Goal: Transaction & Acquisition: Purchase product/service

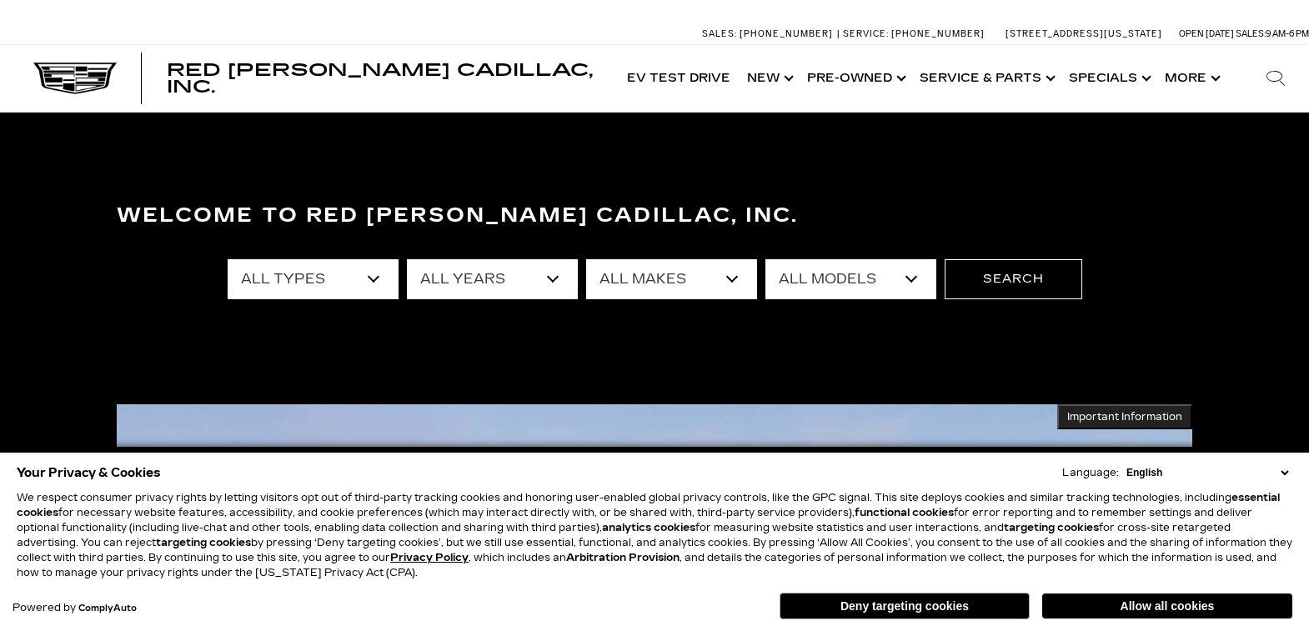
click at [1092, 611] on button "Allow all cookies" at bounding box center [1167, 606] width 250 height 25
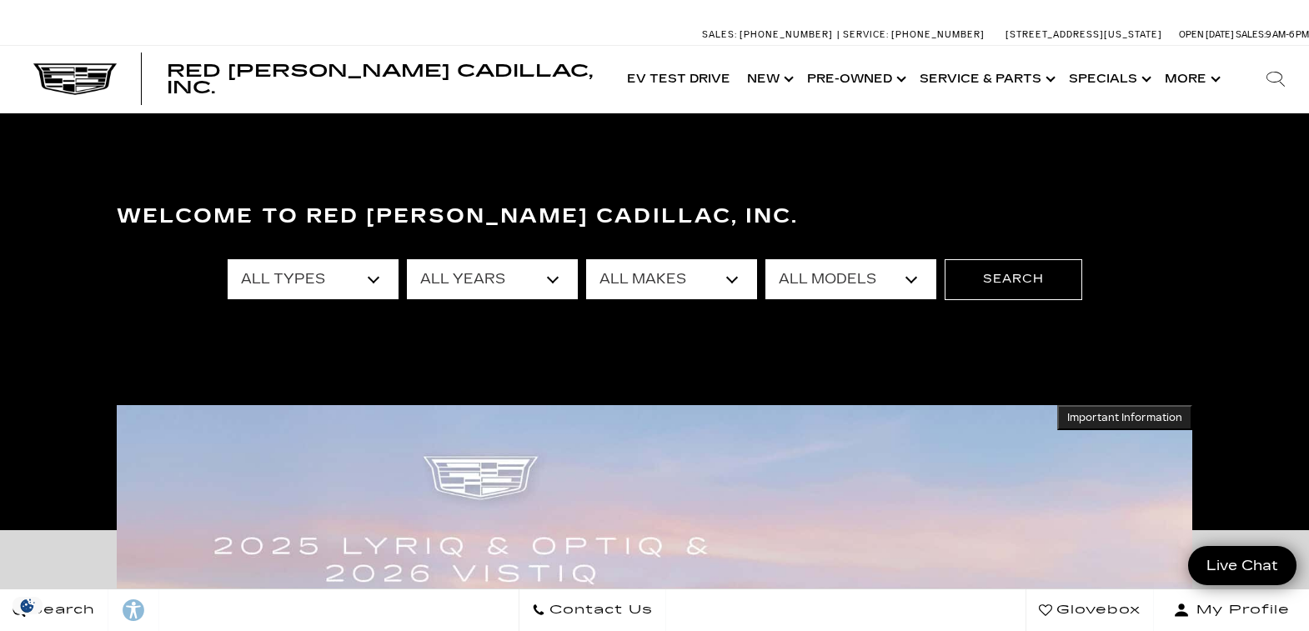
click at [339, 273] on select "All Types New Used Certified Used Demo" at bounding box center [313, 279] width 171 height 40
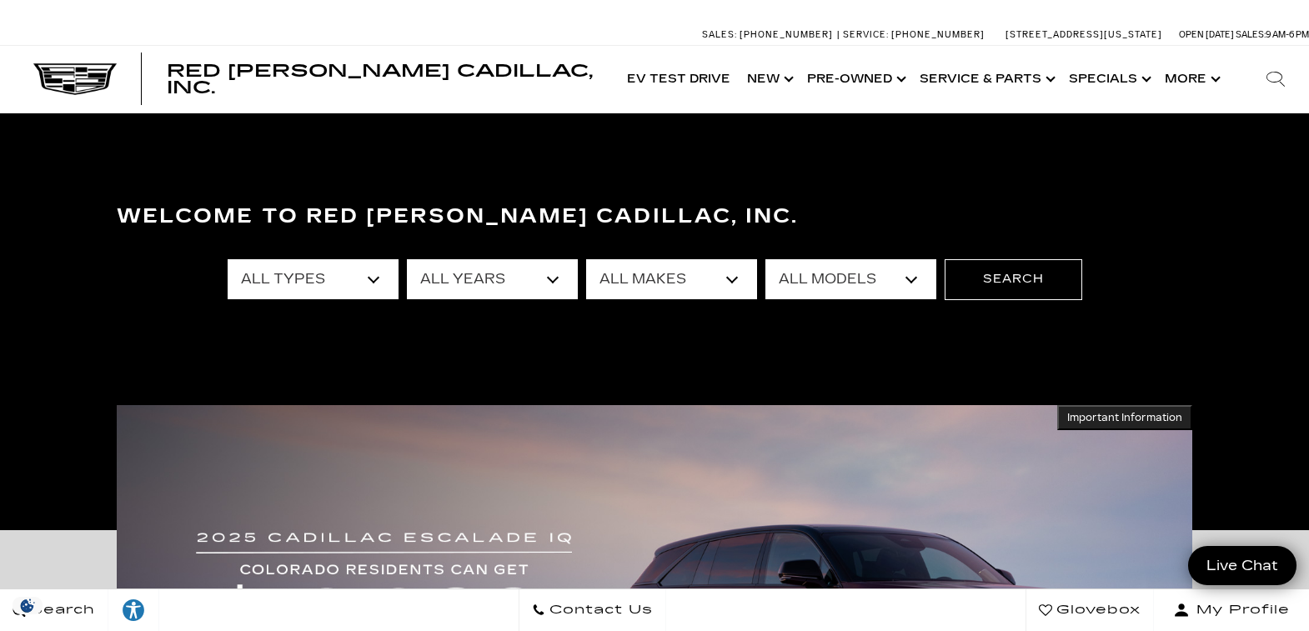
select select "New"
click at [228, 259] on select "All Types New Used Certified Used Demo" at bounding box center [313, 279] width 171 height 40
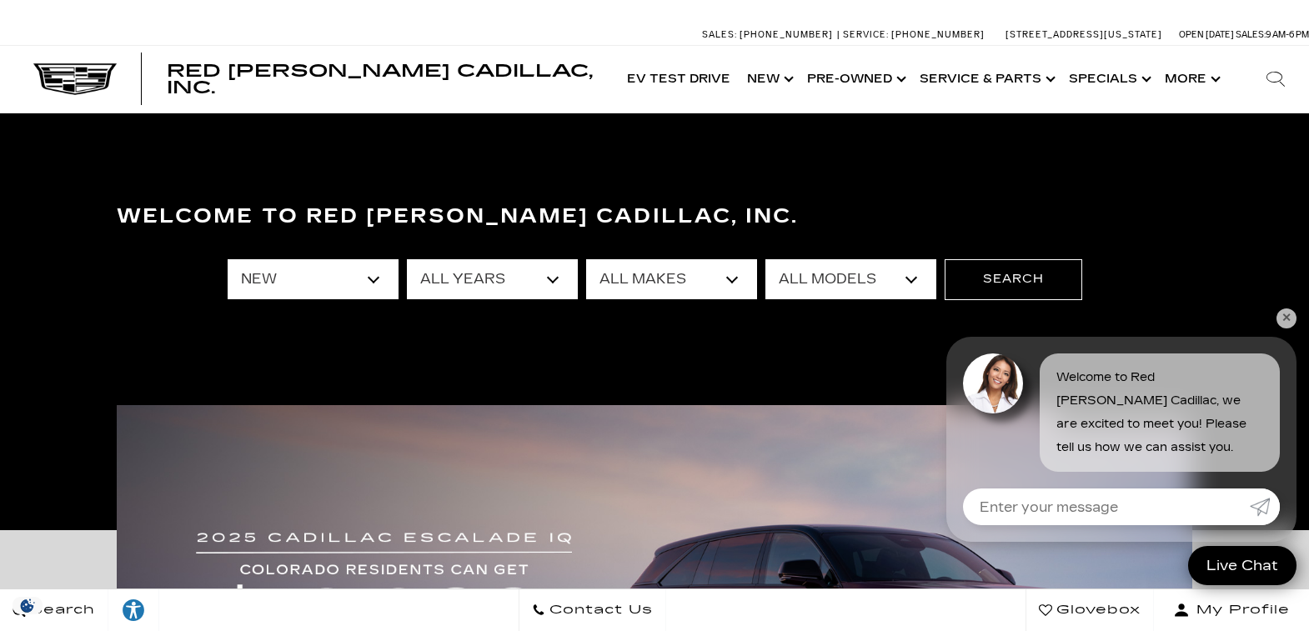
click at [666, 272] on select "All Makes Cadillac" at bounding box center [671, 279] width 171 height 40
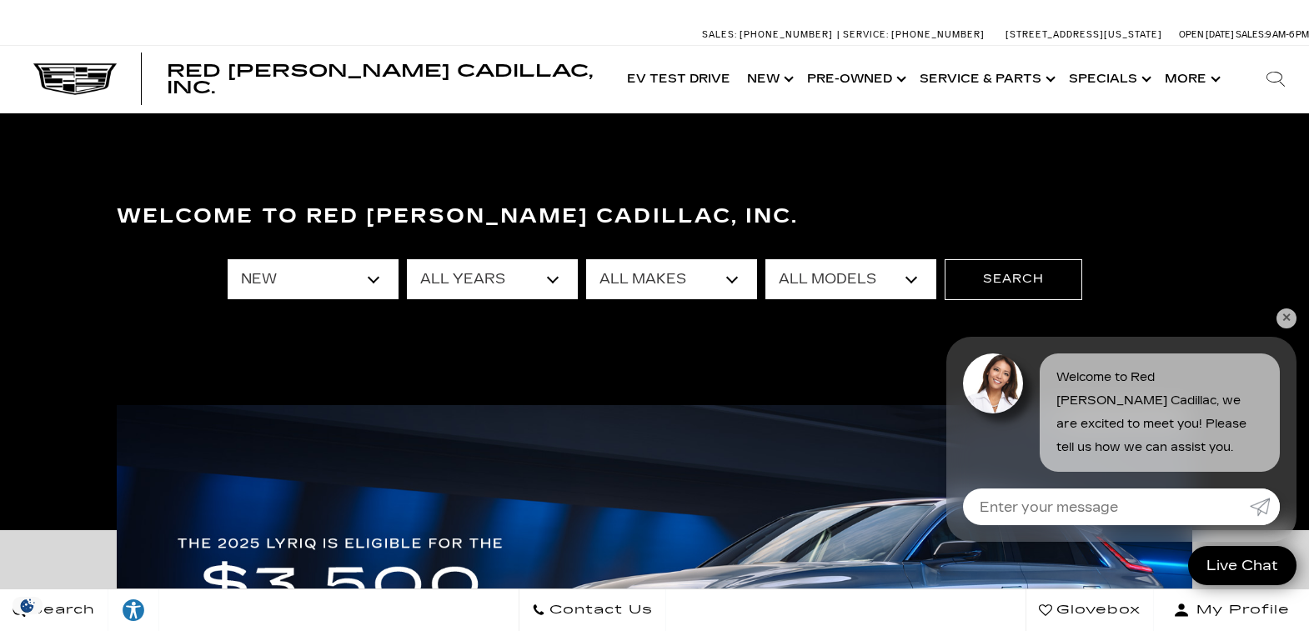
select select "Cadillac"
click at [586, 259] on select "All Makes Cadillac" at bounding box center [671, 279] width 171 height 40
click at [824, 284] on select "All Models CT4 Escalade Escalade ESV ESCALADE IQ ESCALADE IQL LYRIQ OPTIQ VISTI…" at bounding box center [850, 279] width 171 height 40
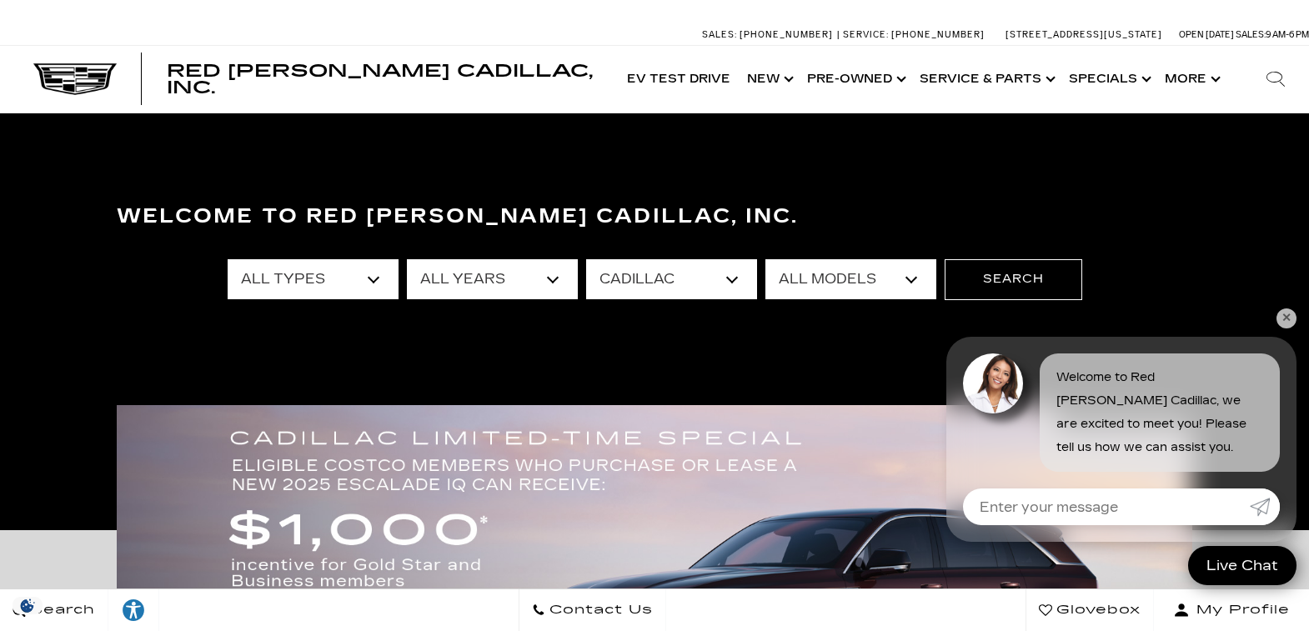
select select "ESCALADE IQL"
click at [765, 259] on select "All Models CT4 Escalade Escalade ESV ESCALADE IQ ESCALADE IQL LYRIQ OPTIQ VISTI…" at bounding box center [850, 279] width 171 height 40
drag, startPoint x: 1010, startPoint y: 281, endPoint x: 1007, endPoint y: 294, distance: 13.6
click at [1011, 278] on button "Search" at bounding box center [1014, 279] width 138 height 40
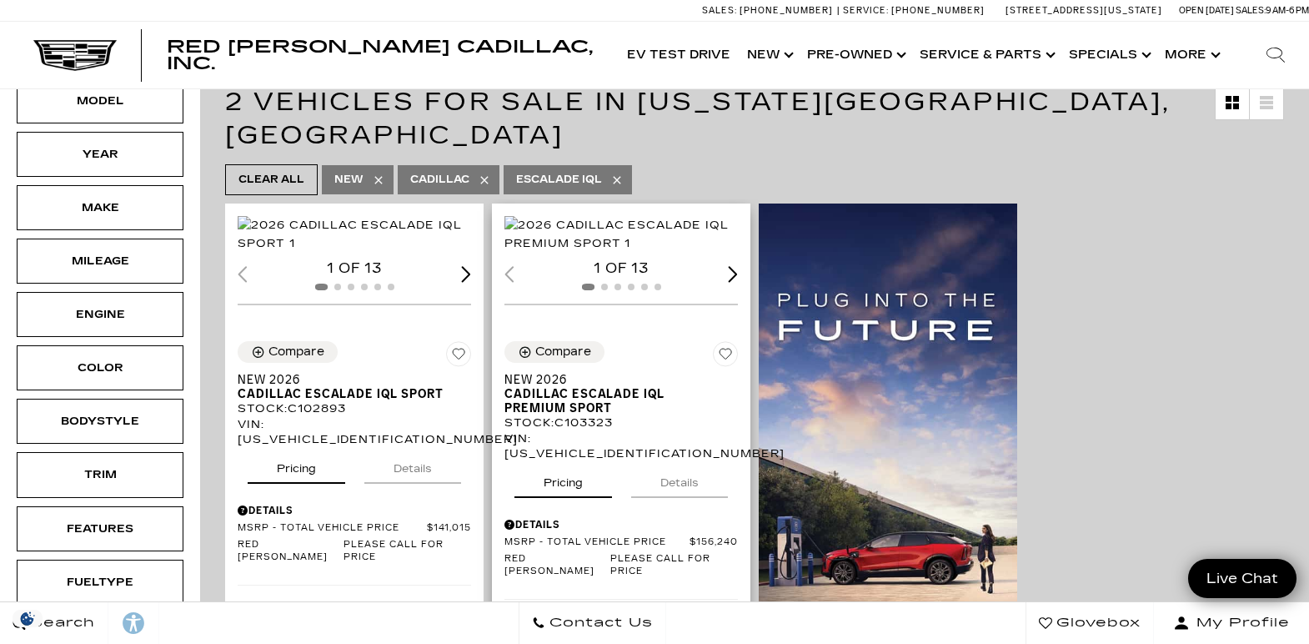
click at [738, 282] on div "Next slide" at bounding box center [733, 274] width 10 height 16
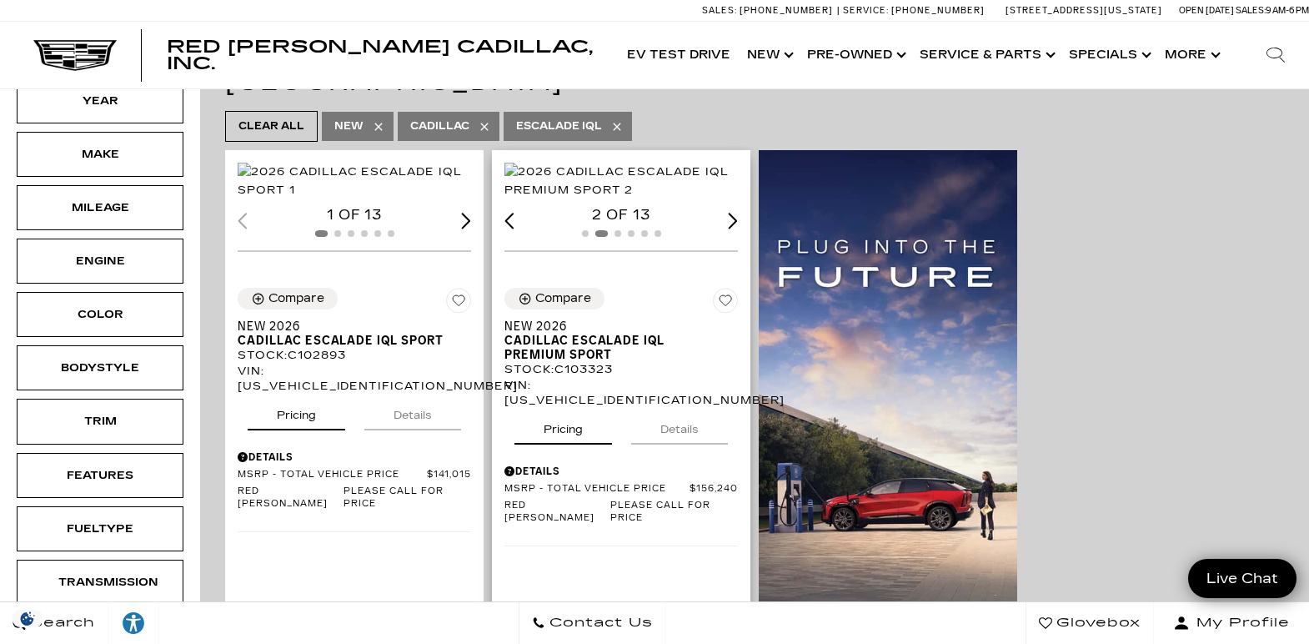
scroll to position [417, 0]
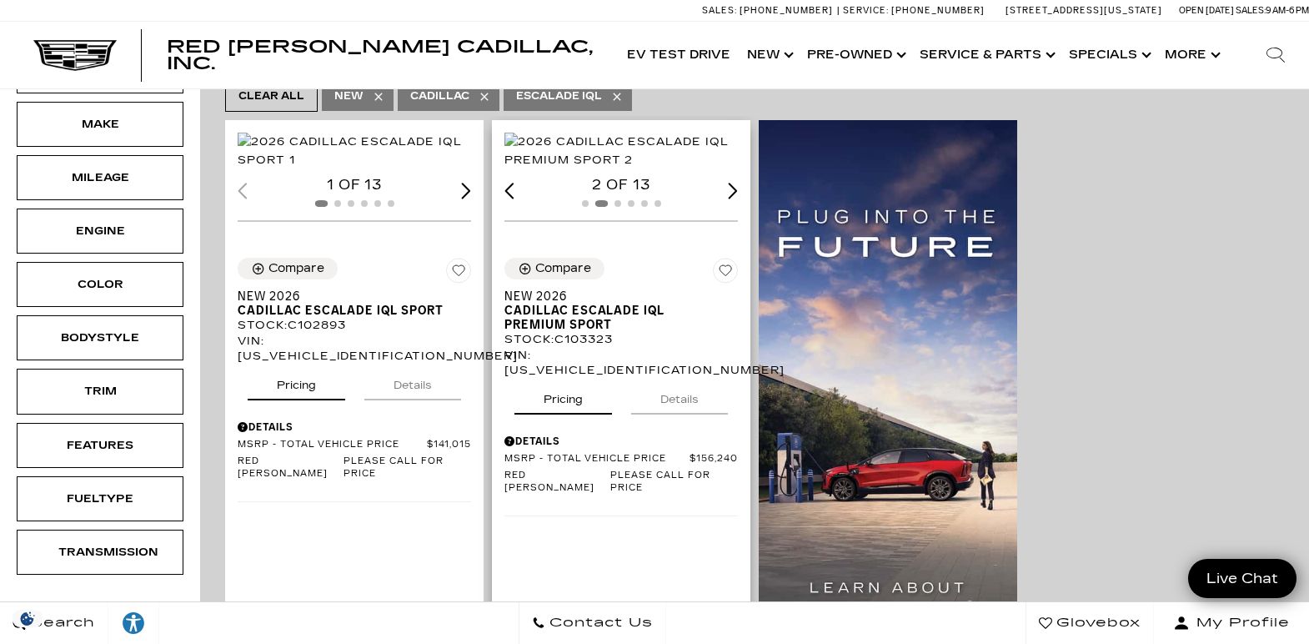
click at [734, 198] on div "Next slide" at bounding box center [733, 191] width 10 height 16
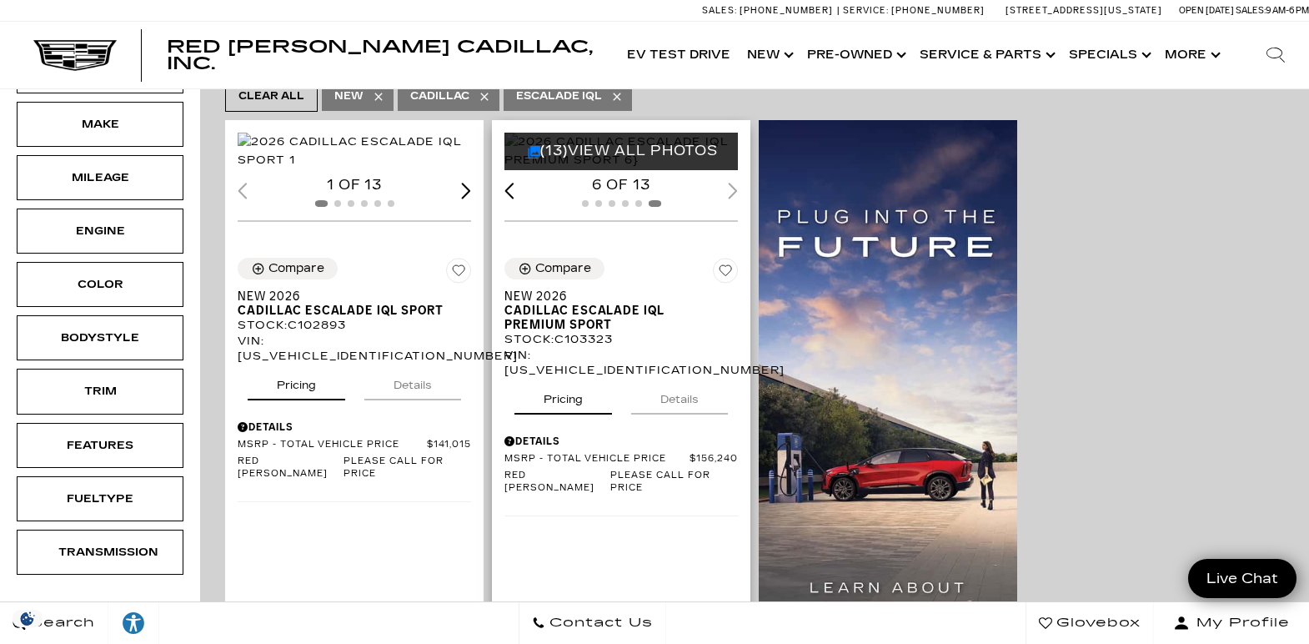
click at [734, 194] on div "6 of 13" at bounding box center [620, 185] width 233 height 18
click at [644, 143] on link "(13) View All Photos" at bounding box center [623, 151] width 191 height 16
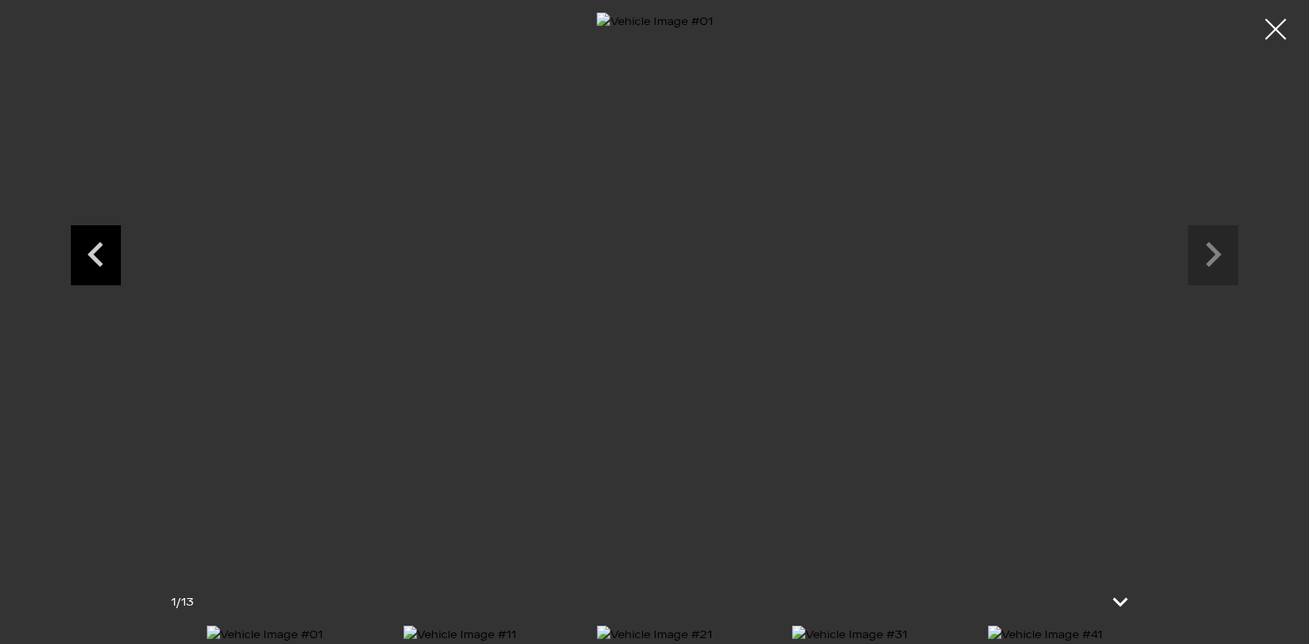
click at [103, 255] on icon "Previous slide" at bounding box center [96, 252] width 50 height 54
click at [1192, 250] on icon "Next slide" at bounding box center [1213, 252] width 50 height 54
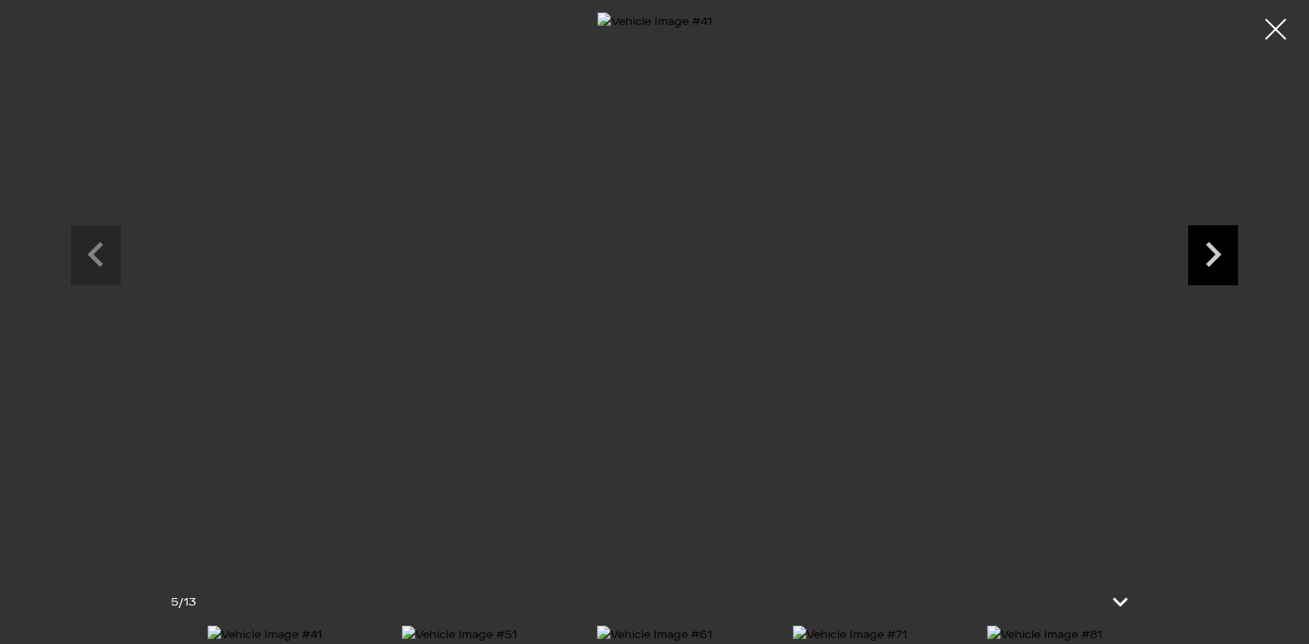
click at [1192, 250] on icon "Next slide" at bounding box center [1213, 252] width 50 height 54
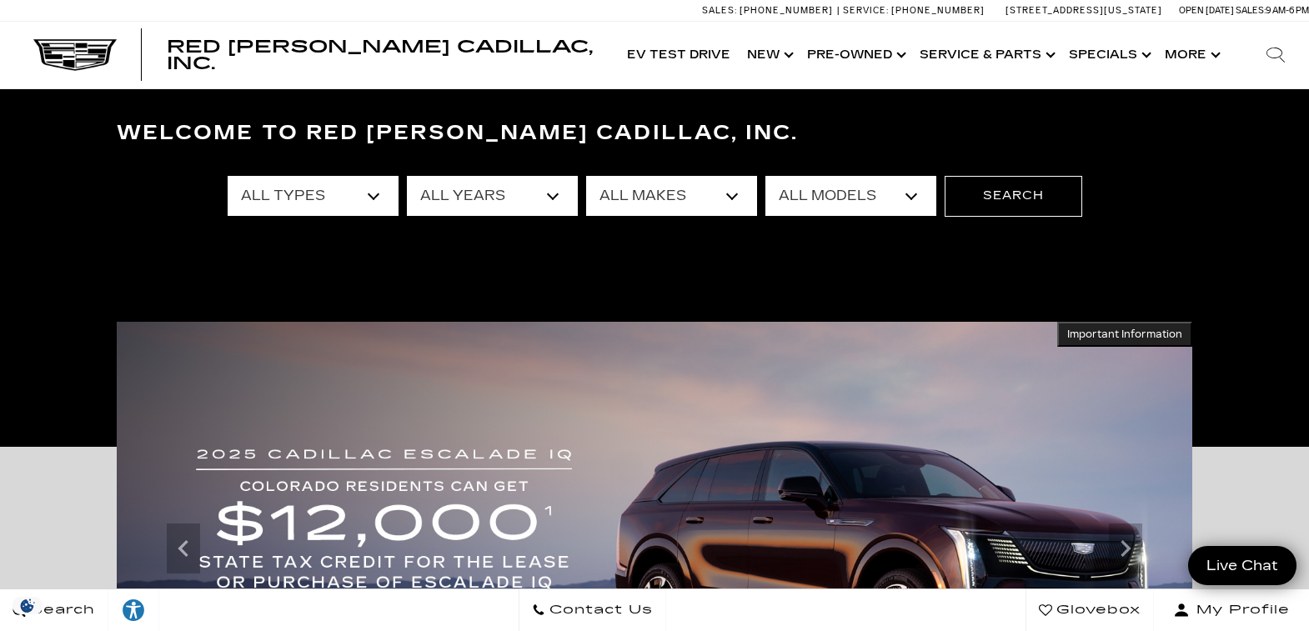
click at [444, 199] on select "All Years 2026 2025 2024 2023 2022 2021 2020 2019 2018 2017 2016 2015 2014" at bounding box center [492, 196] width 171 height 40
click at [746, 193] on select "All Makes Audi BMW Buick Cadillac Chevrolet Ford Honda Jeep Land Rover Lexus Me…" at bounding box center [671, 196] width 171 height 40
select select "Cadillac"
click at [586, 176] on select "All Makes Audi BMW Buick Cadillac Chevrolet Ford Honda Jeep Land Rover Lexus Me…" at bounding box center [671, 196] width 171 height 40
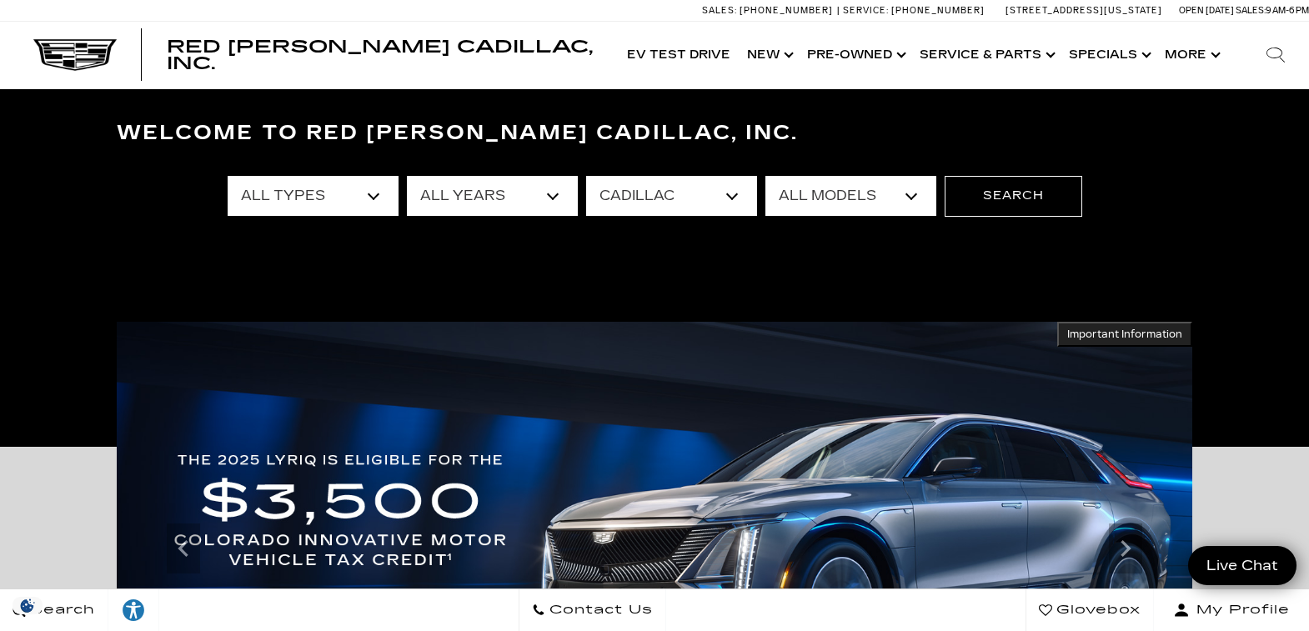
click at [770, 202] on select "All Models CT4 CT5 Escalade Escalade ESV ESCALADE IQ ESCALADE IQL LYRIQ OPTIQ S…" at bounding box center [850, 196] width 171 height 40
select select "ESCALADE IQL"
click at [765, 176] on select "All Models CT4 CT5 Escalade Escalade ESV ESCALADE IQ ESCALADE IQL LYRIQ OPTIQ S…" at bounding box center [850, 196] width 171 height 40
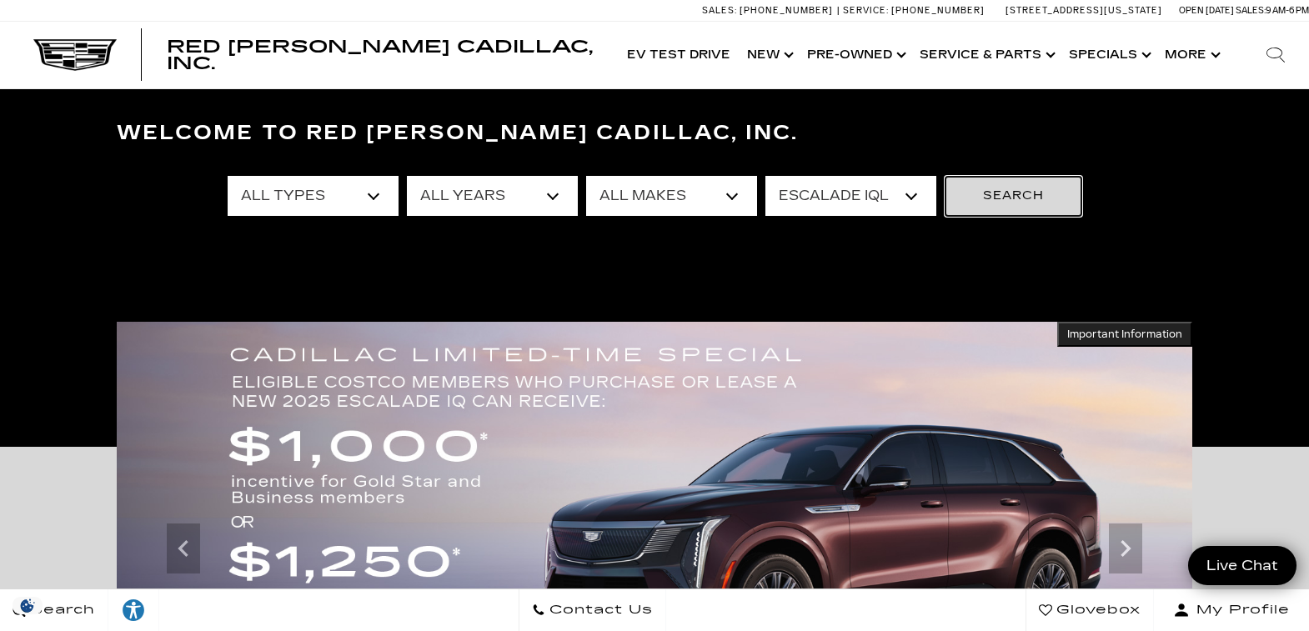
click at [1028, 195] on button "Search" at bounding box center [1014, 196] width 138 height 40
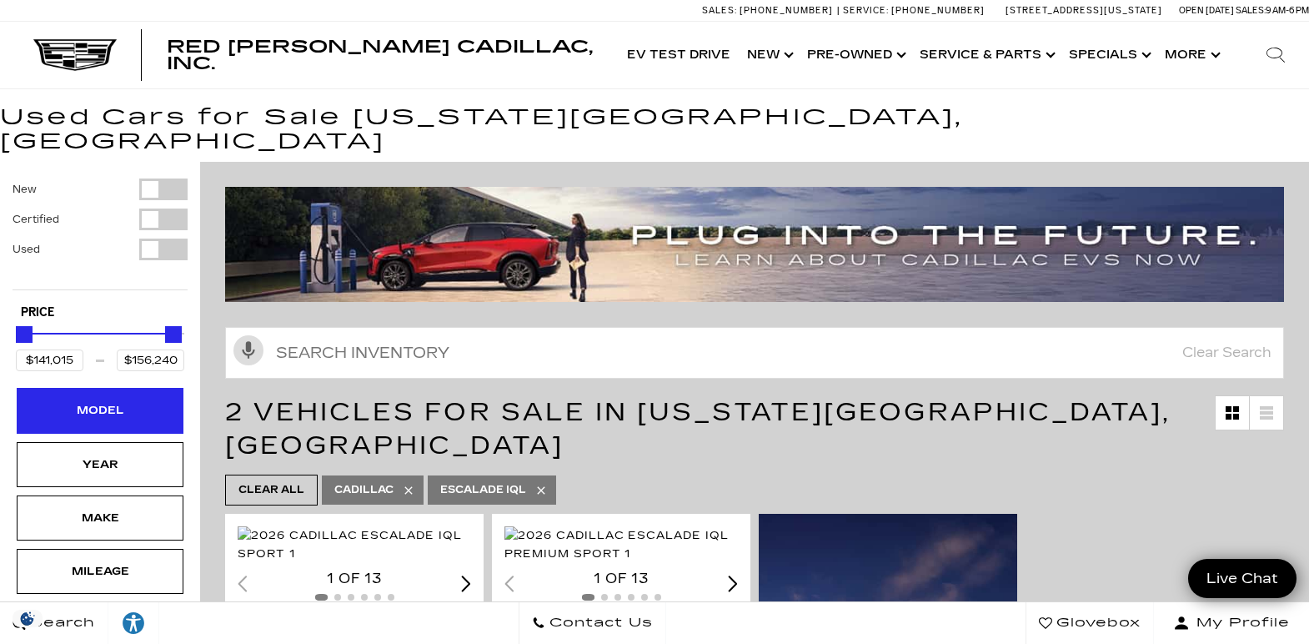
click at [143, 388] on div "Model" at bounding box center [100, 410] width 167 height 45
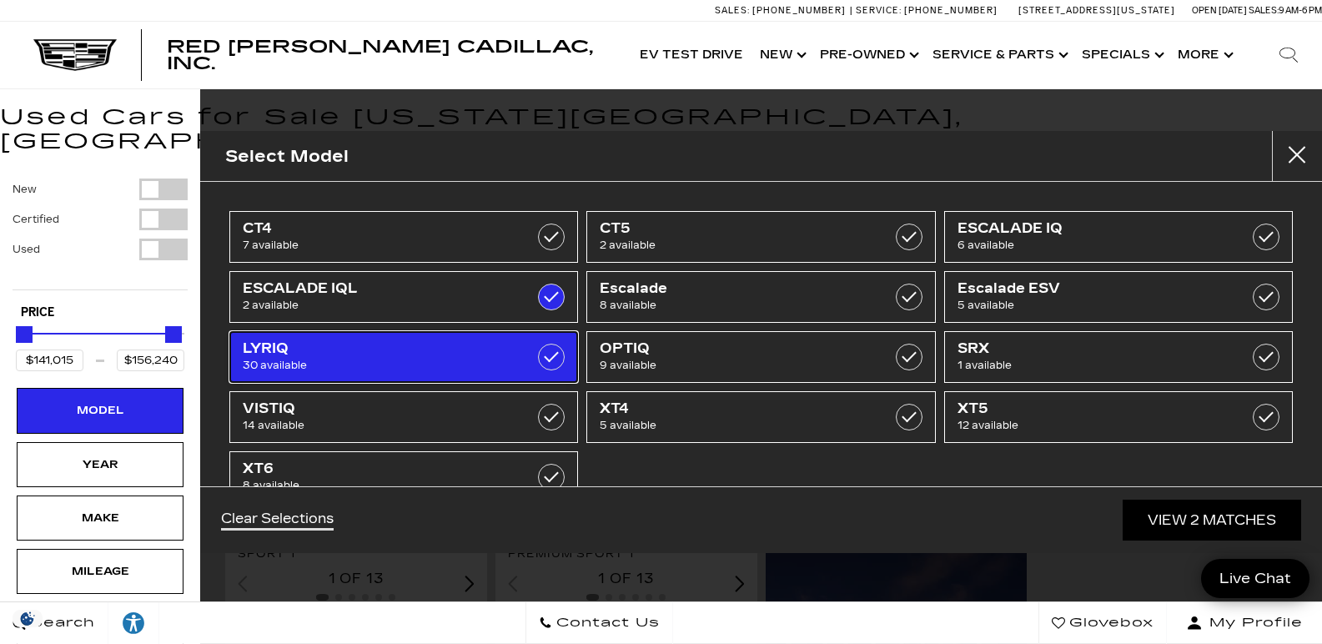
click at [340, 349] on span "LYRIQ" at bounding box center [379, 348] width 273 height 17
type input "$39,985"
checkbox input "true"
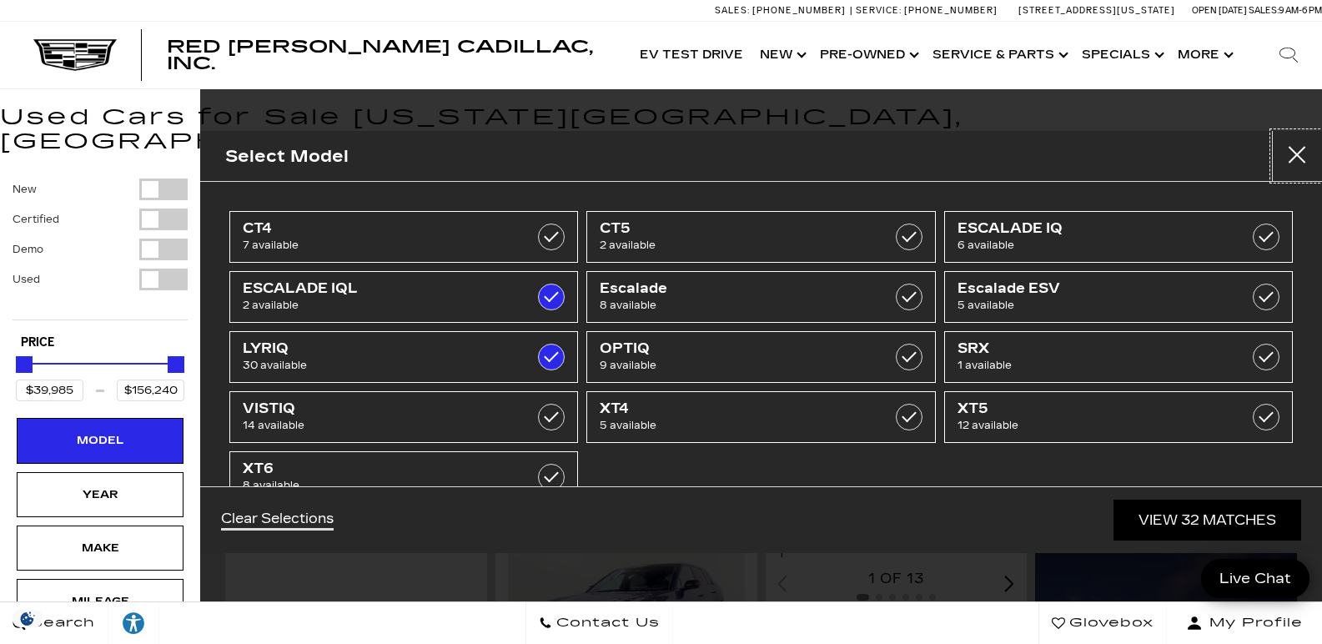
click at [1289, 150] on button "Close" at bounding box center [1297, 156] width 50 height 50
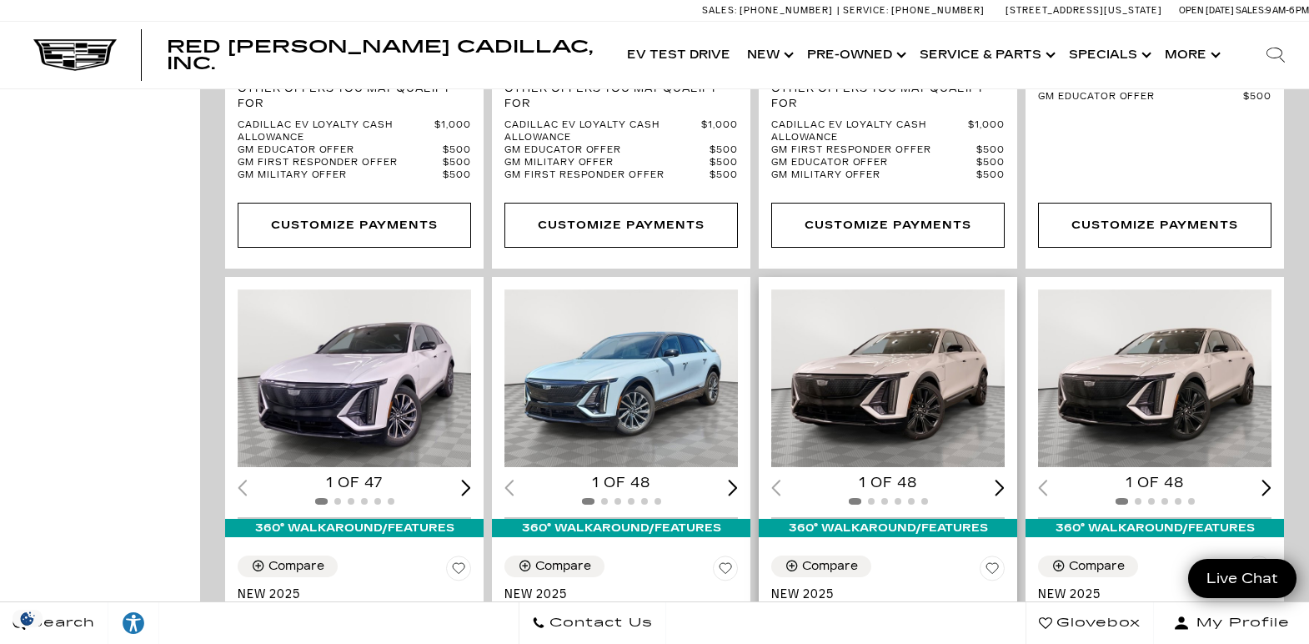
scroll to position [3252, 0]
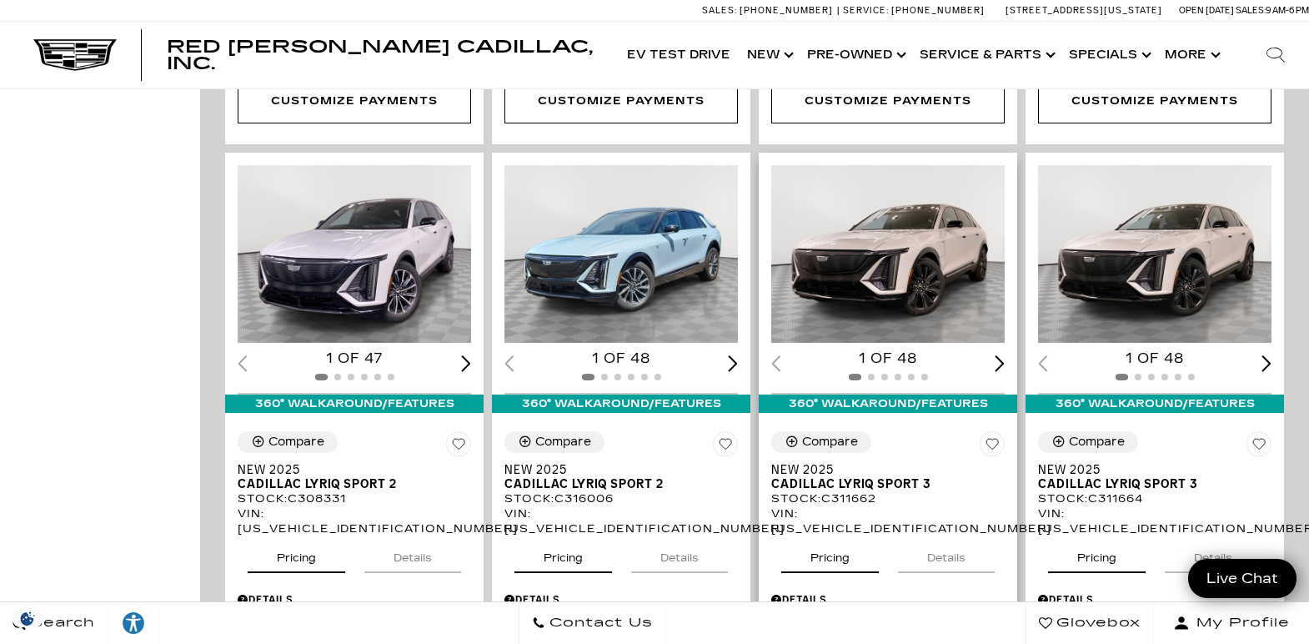
click at [1005, 355] on div "Next slide" at bounding box center [1000, 363] width 10 height 16
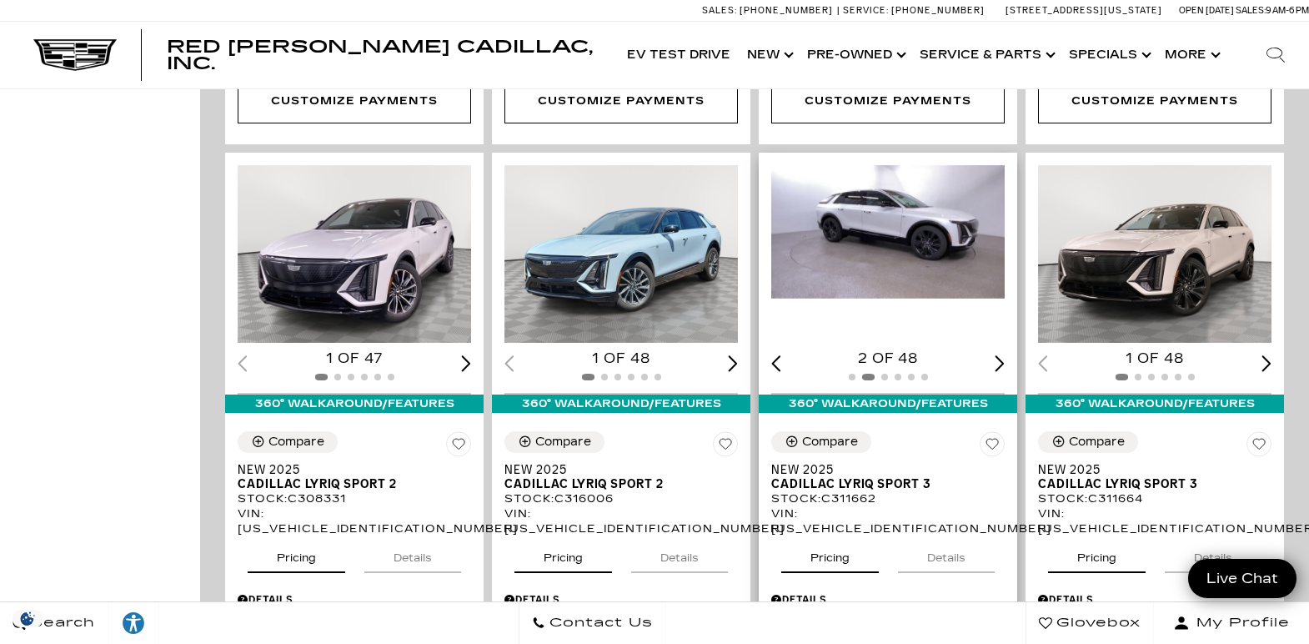
click at [1005, 355] on div "Next slide" at bounding box center [1000, 363] width 10 height 16
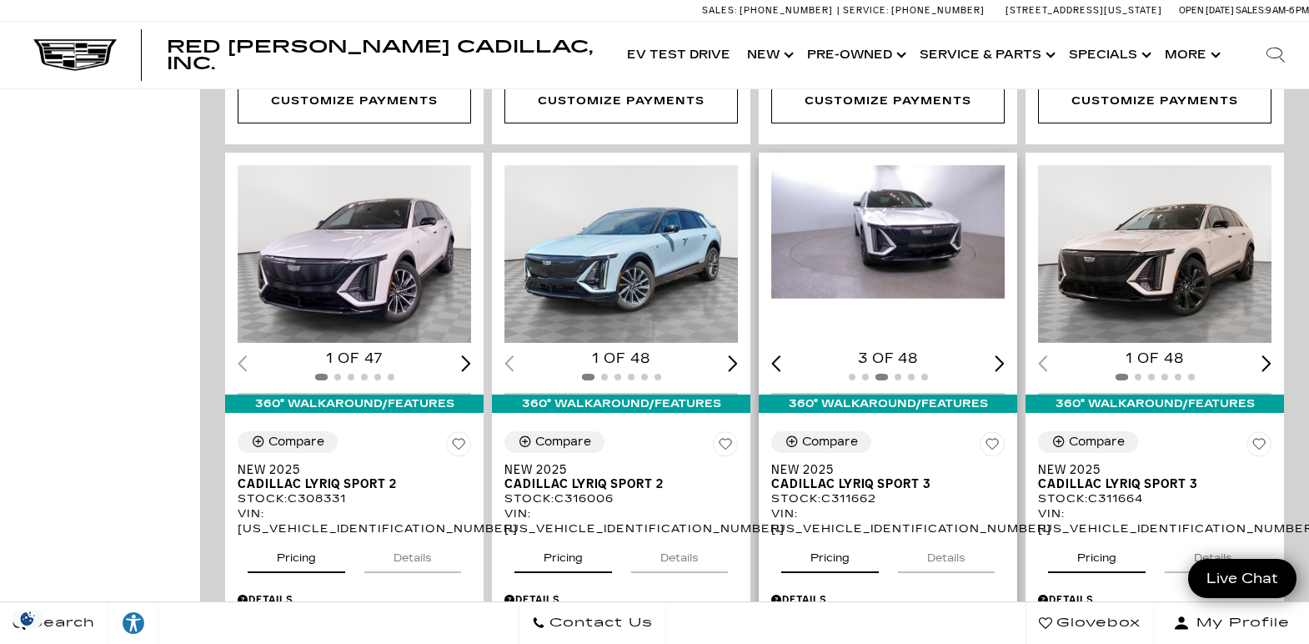
click at [1005, 355] on div "Next slide" at bounding box center [1000, 363] width 10 height 16
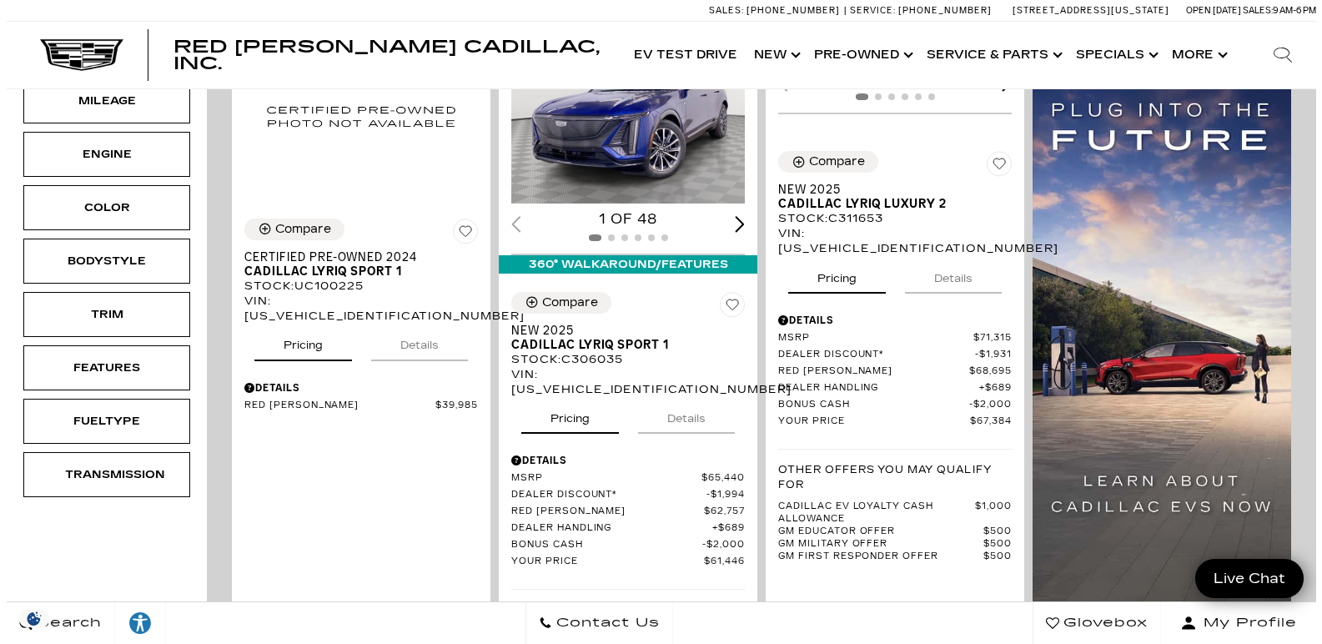
scroll to position [83, 0]
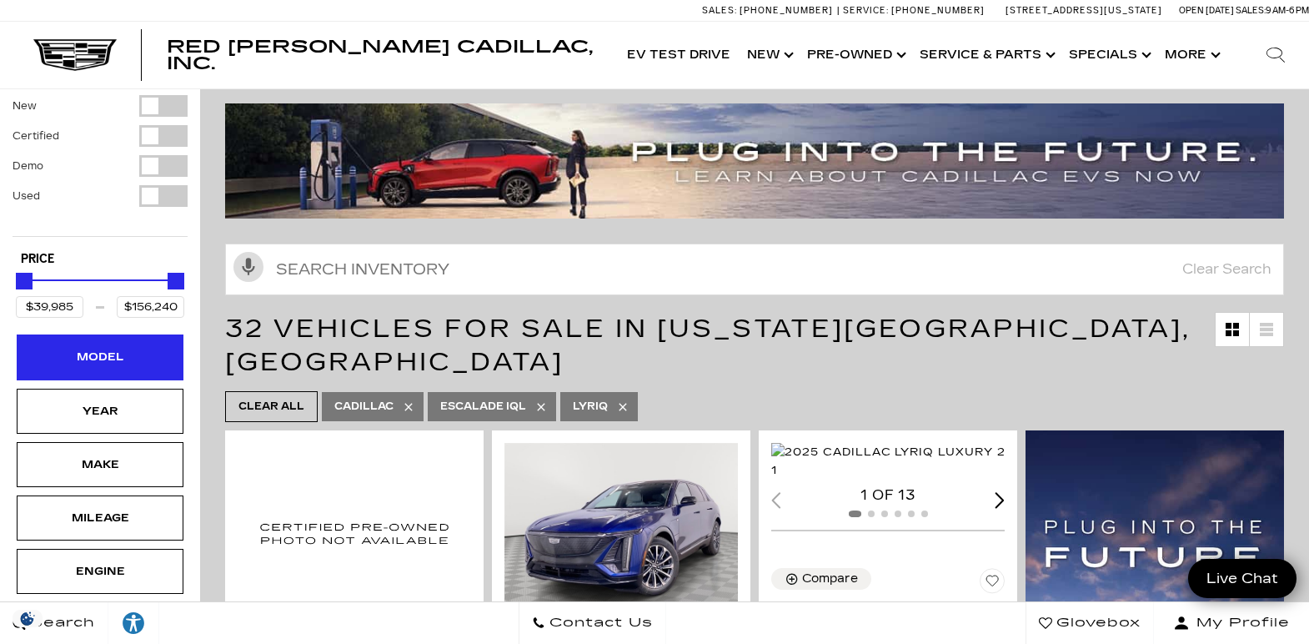
click at [116, 334] on div "Model" at bounding box center [100, 356] width 167 height 45
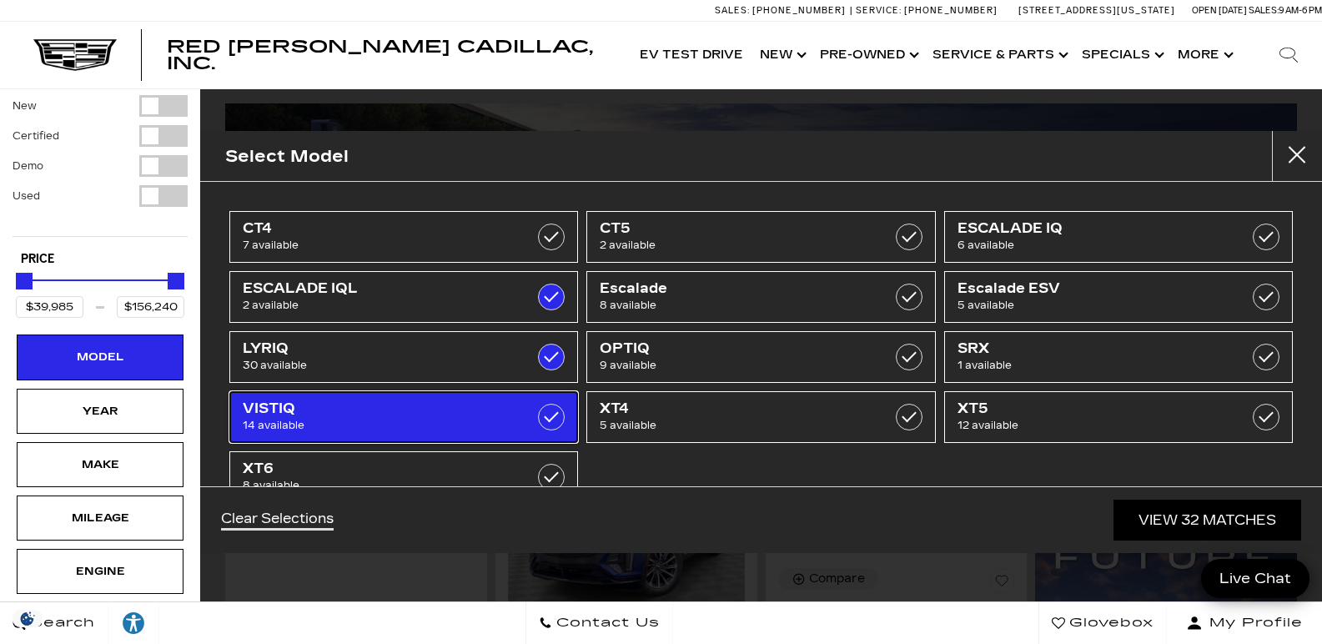
click at [298, 414] on span "VISTIQ" at bounding box center [379, 408] width 273 height 17
checkbox input "true"
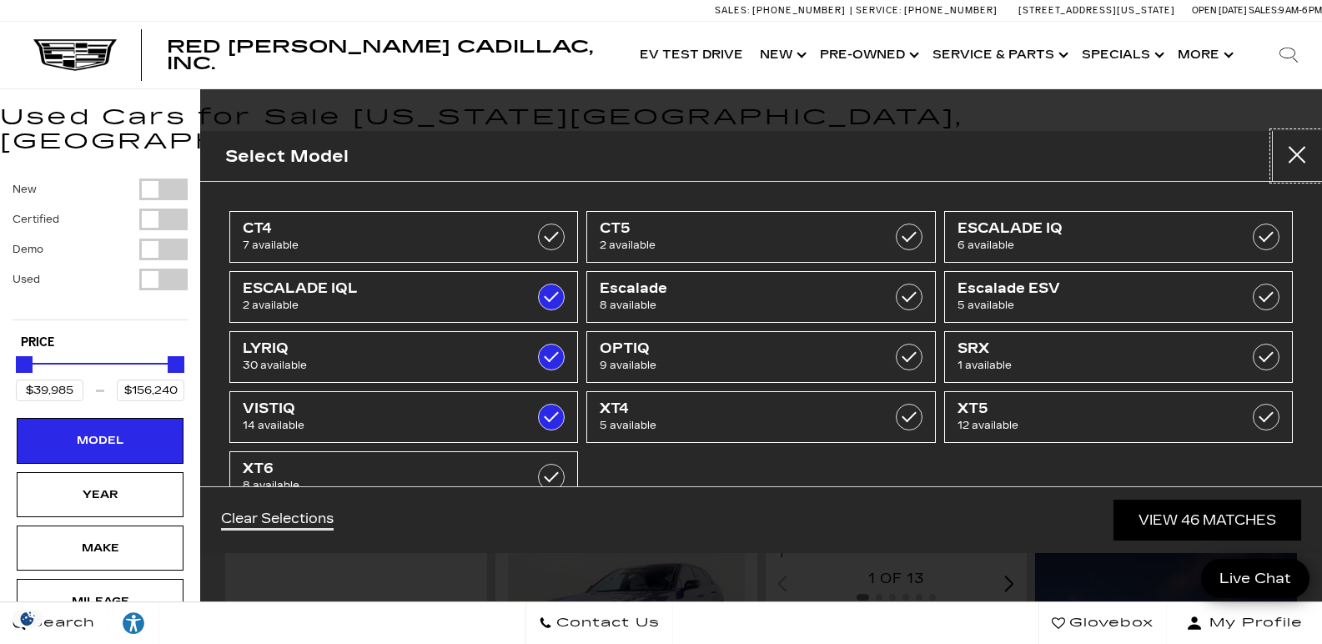
click at [1294, 151] on button "Close" at bounding box center [1297, 156] width 50 height 50
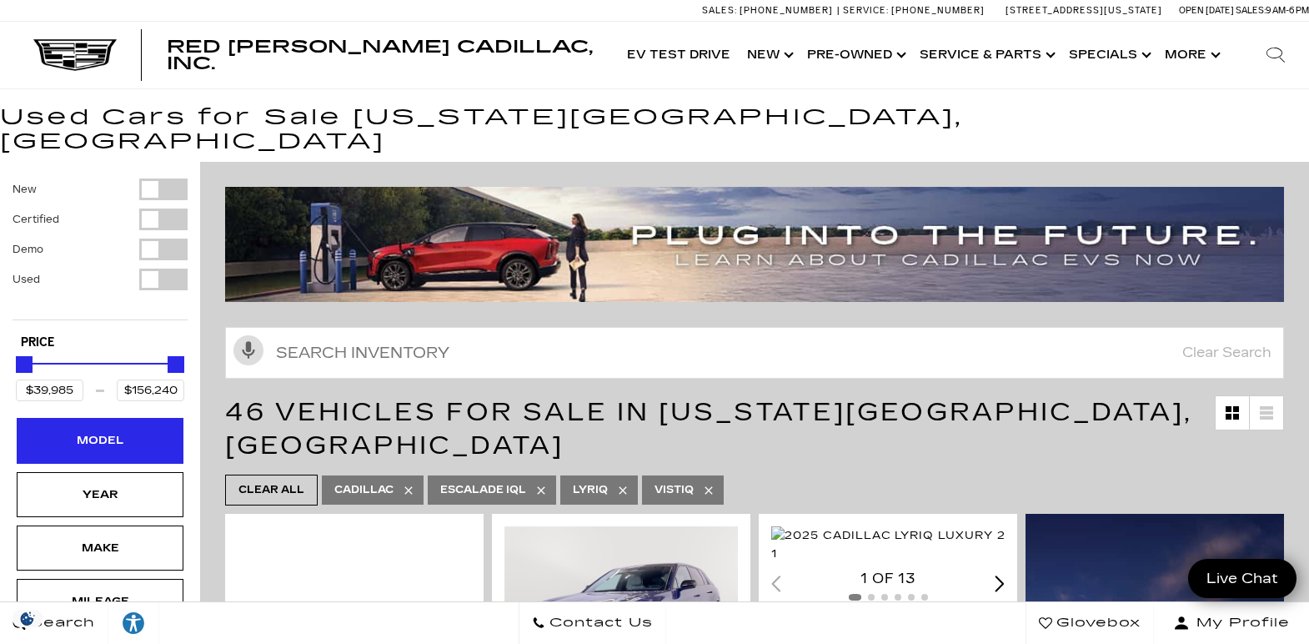
click at [143, 422] on div "Model" at bounding box center [100, 440] width 167 height 45
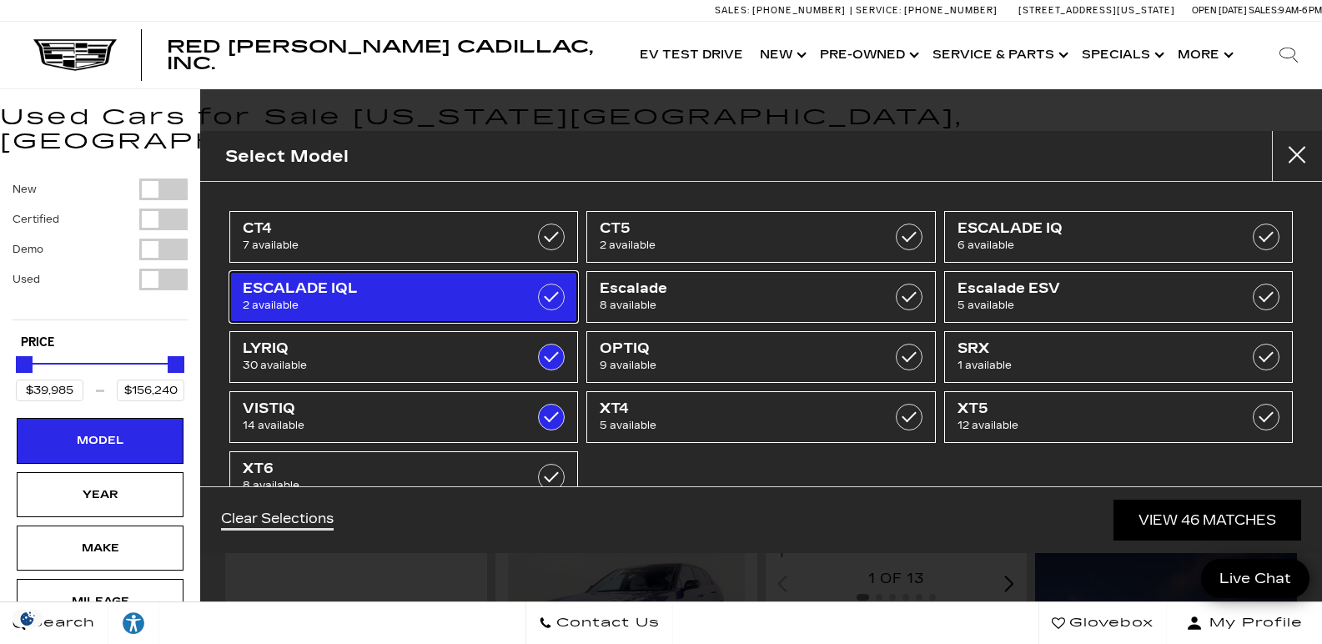
click at [551, 290] on label at bounding box center [551, 297] width 27 height 27
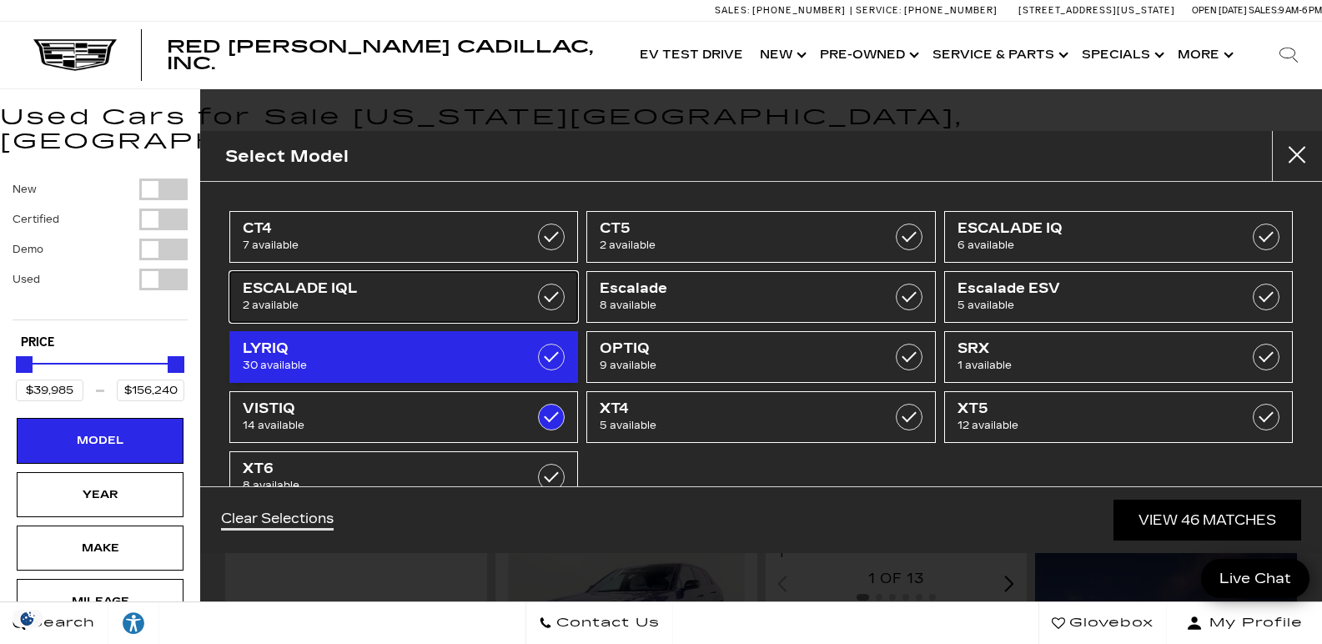
type input "$99,315"
checkbox input "false"
click at [547, 364] on label at bounding box center [551, 357] width 27 height 27
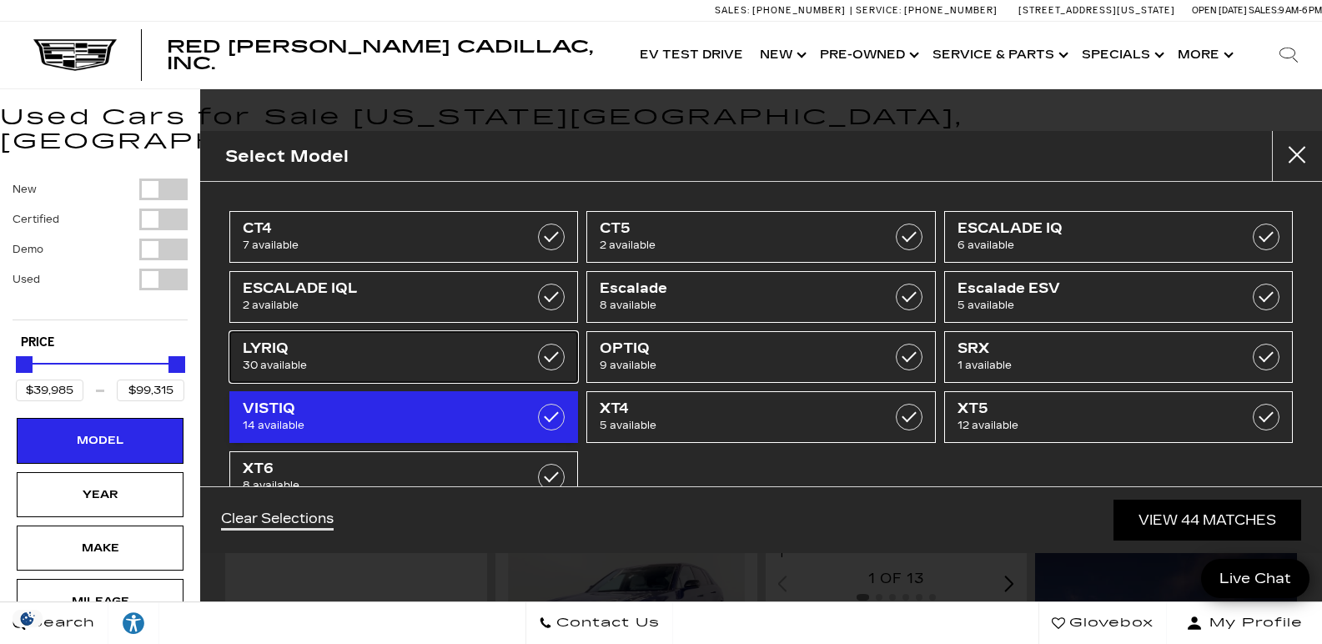
type input "$81,565"
checkbox input "false"
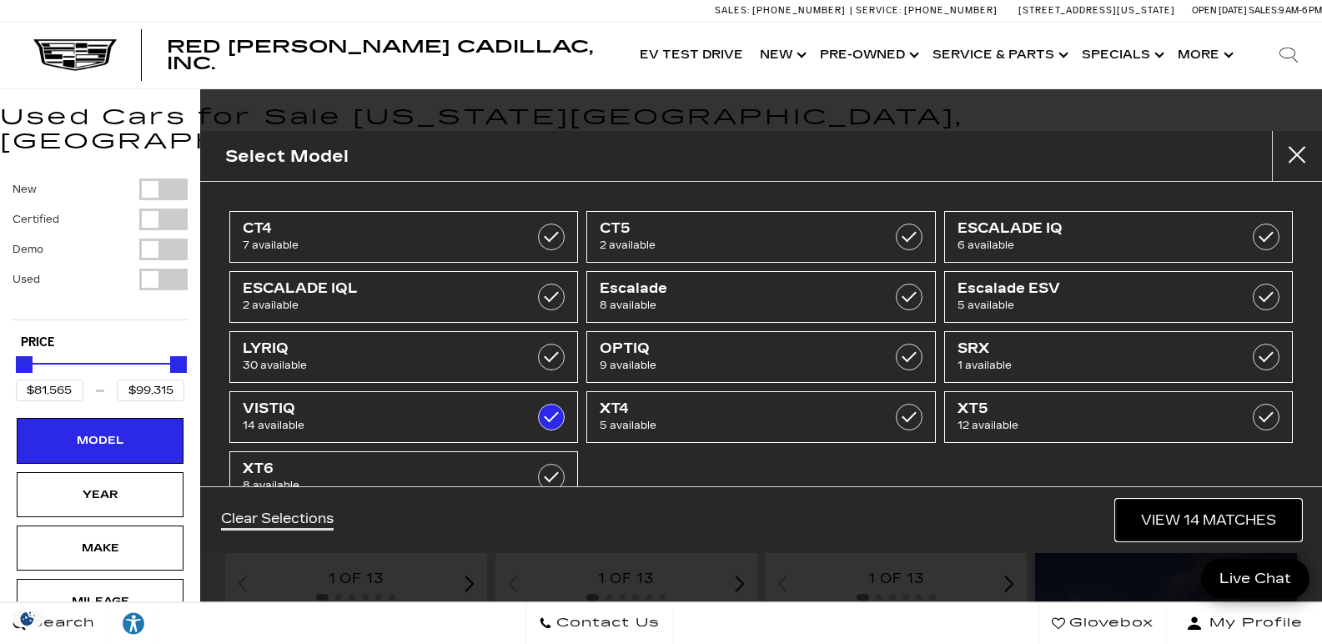
click at [1147, 509] on link "View 14 Matches" at bounding box center [1208, 519] width 185 height 41
